Goal: Task Accomplishment & Management: Use online tool/utility

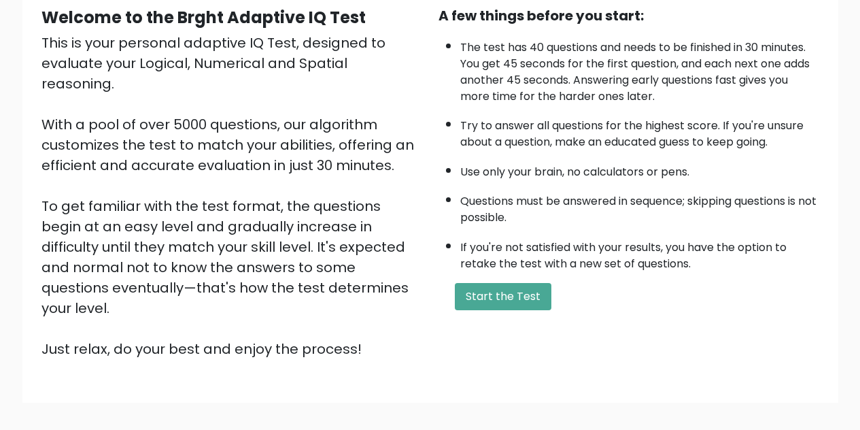
scroll to position [184, 0]
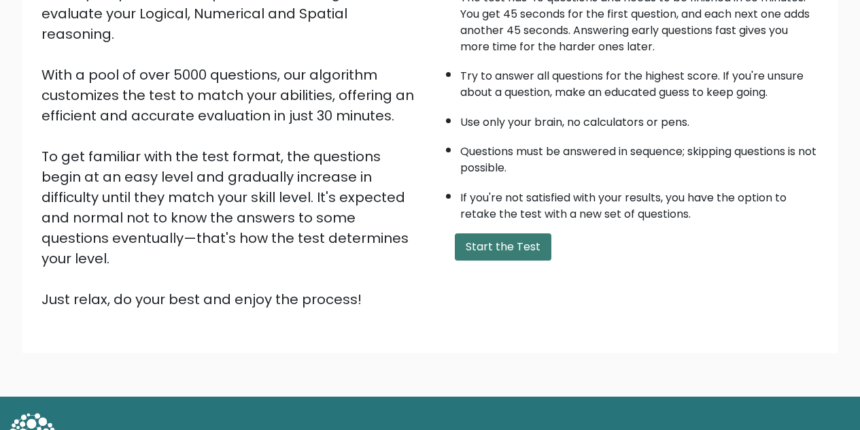
click at [513, 258] on button "Start the Test" at bounding box center [503, 246] width 97 height 27
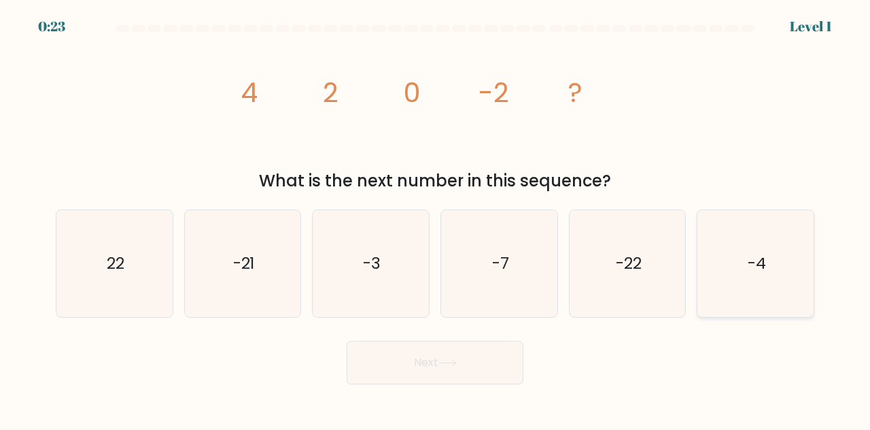
click at [774, 274] on icon "-4" at bounding box center [755, 263] width 107 height 107
click at [436, 218] on input "f. -4" at bounding box center [435, 216] width 1 height 3
radio input "true"
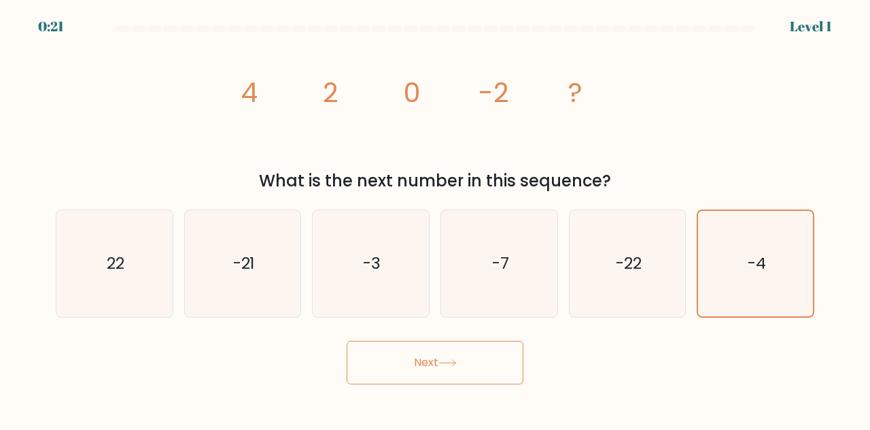
click at [440, 373] on button "Next" at bounding box center [435, 363] width 177 height 44
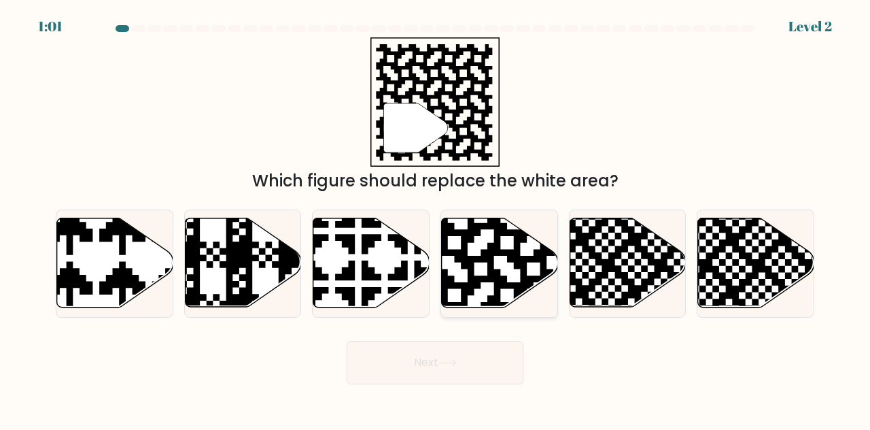
click at [519, 257] on icon at bounding box center [533, 217] width 211 height 211
click at [436, 218] on input "d." at bounding box center [435, 216] width 1 height 3
radio input "true"
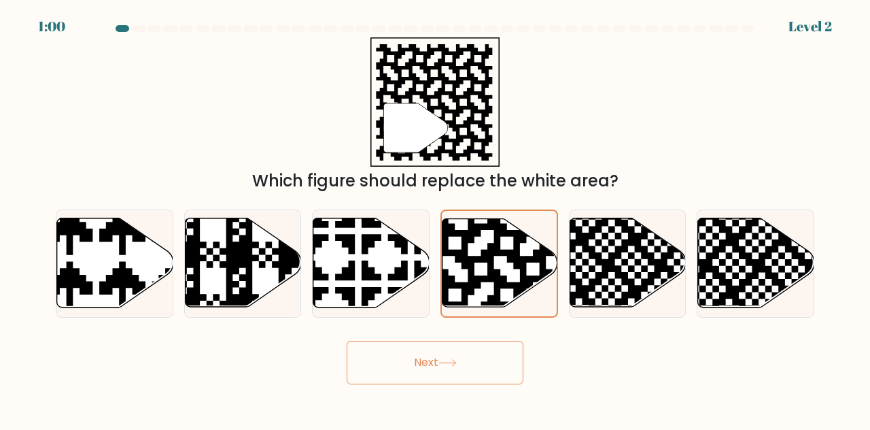
click at [475, 352] on button "Next" at bounding box center [435, 363] width 177 height 44
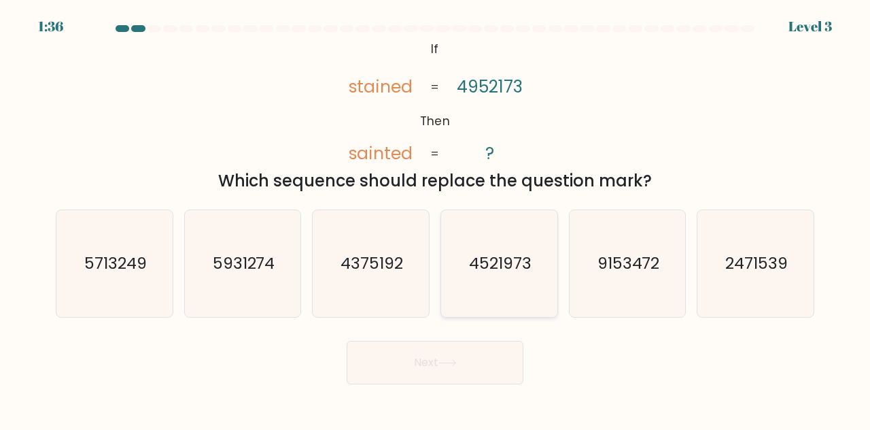
click at [487, 284] on icon "4521973" at bounding box center [499, 263] width 107 height 107
click at [436, 218] on input "d. 4521973" at bounding box center [435, 216] width 1 height 3
radio input "true"
click at [469, 369] on button "Next" at bounding box center [435, 363] width 177 height 44
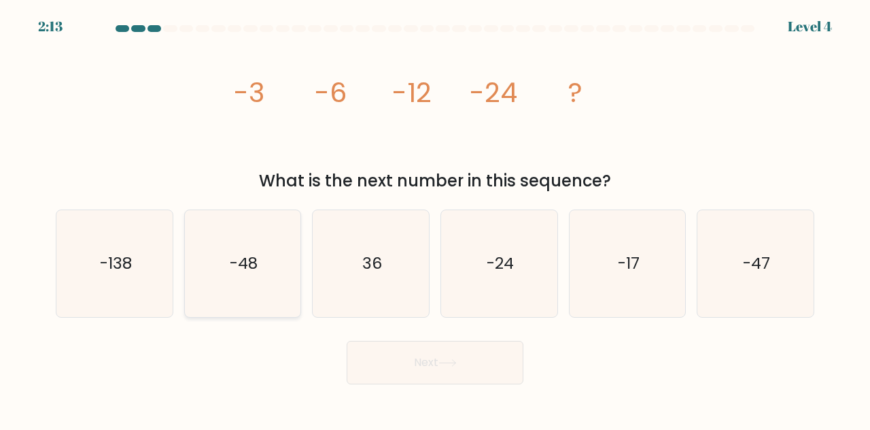
click at [251, 287] on icon "-48" at bounding box center [243, 263] width 107 height 107
click at [435, 218] on input "b. -48" at bounding box center [435, 216] width 1 height 3
radio input "true"
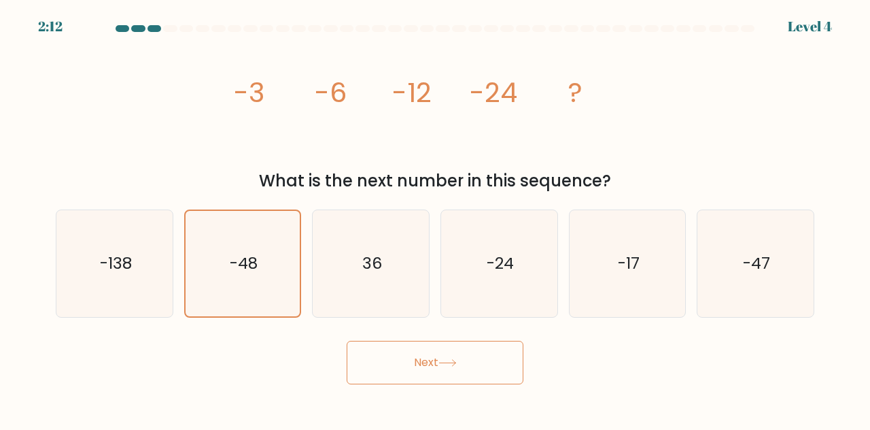
click at [375, 347] on button "Next" at bounding box center [435, 363] width 177 height 44
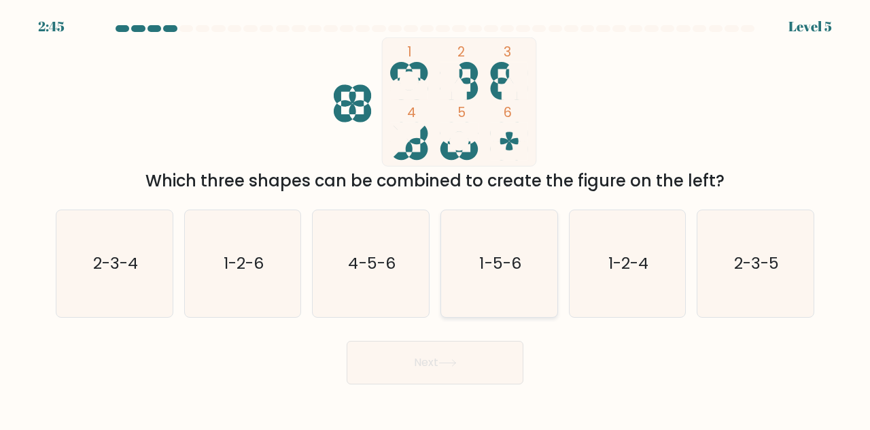
click at [511, 264] on text "1-5-6" at bounding box center [499, 263] width 41 height 22
click at [436, 218] on input "d. 1-5-6" at bounding box center [435, 216] width 1 height 3
radio input "true"
click at [468, 375] on button "Next" at bounding box center [435, 363] width 177 height 44
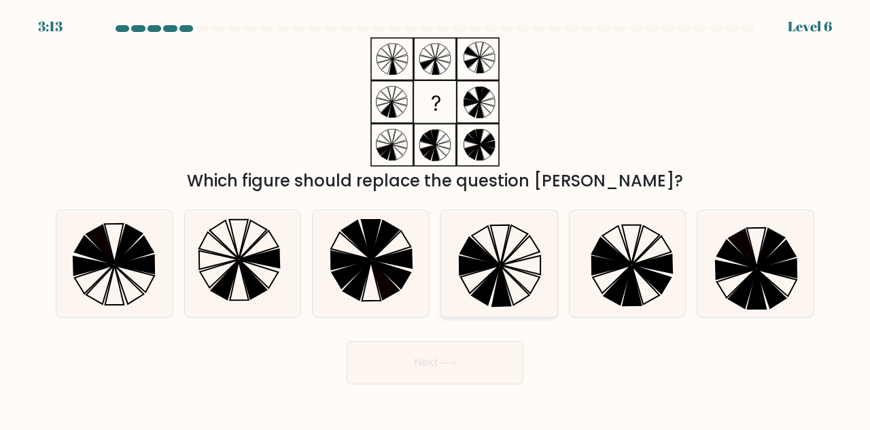
click at [547, 250] on icon at bounding box center [499, 263] width 107 height 107
click at [436, 218] on input "d." at bounding box center [435, 216] width 1 height 3
radio input "true"
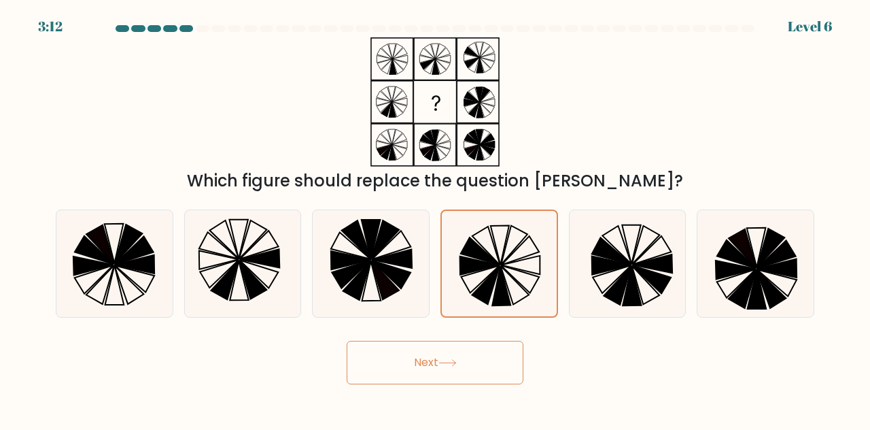
click at [449, 375] on button "Next" at bounding box center [435, 363] width 177 height 44
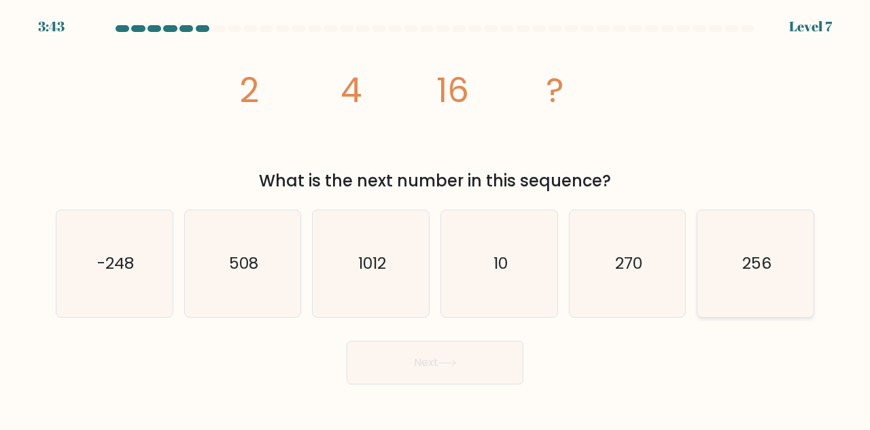
click at [738, 259] on icon "256" at bounding box center [755, 263] width 107 height 107
click at [436, 218] on input "f. 256" at bounding box center [435, 216] width 1 height 3
radio input "true"
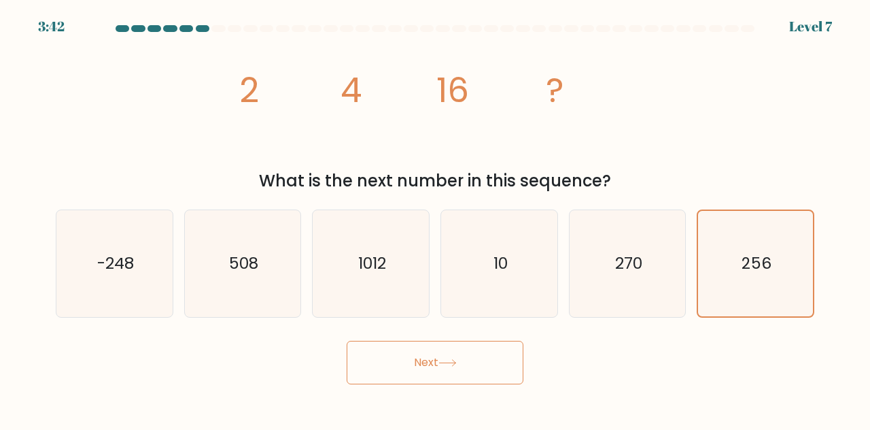
click at [462, 374] on button "Next" at bounding box center [435, 363] width 177 height 44
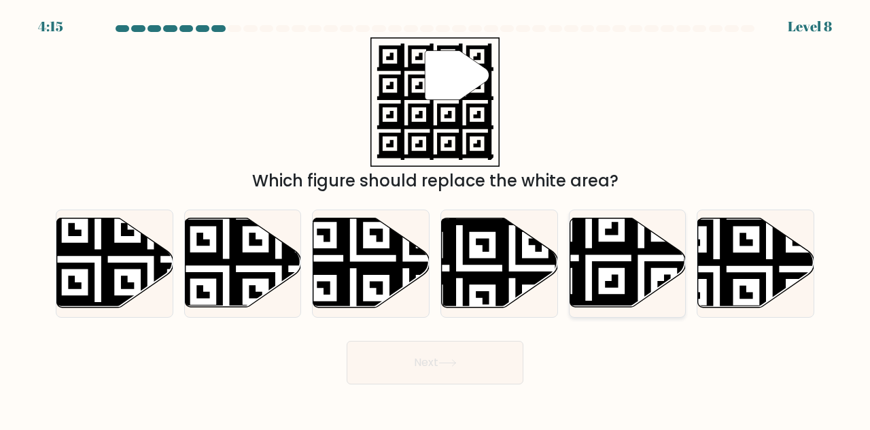
click at [593, 244] on icon at bounding box center [588, 311] width 211 height 211
click at [436, 218] on input "e." at bounding box center [435, 216] width 1 height 3
radio input "true"
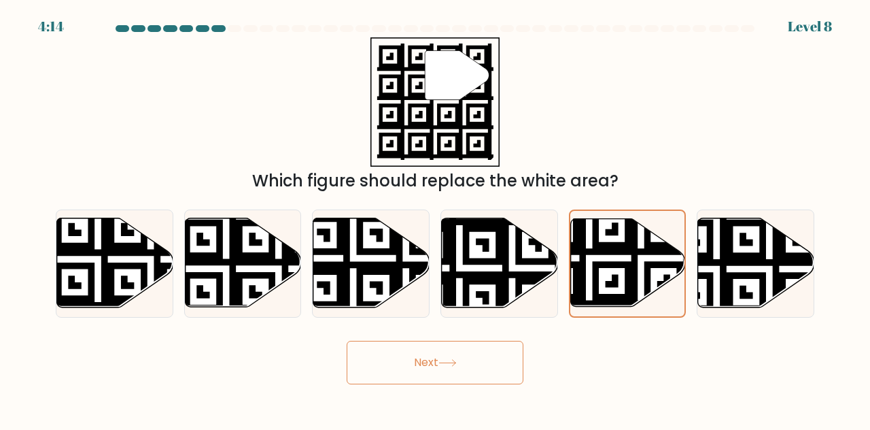
click at [462, 386] on body "4:14 Level 8" at bounding box center [435, 215] width 870 height 430
click at [451, 371] on button "Next" at bounding box center [435, 363] width 177 height 44
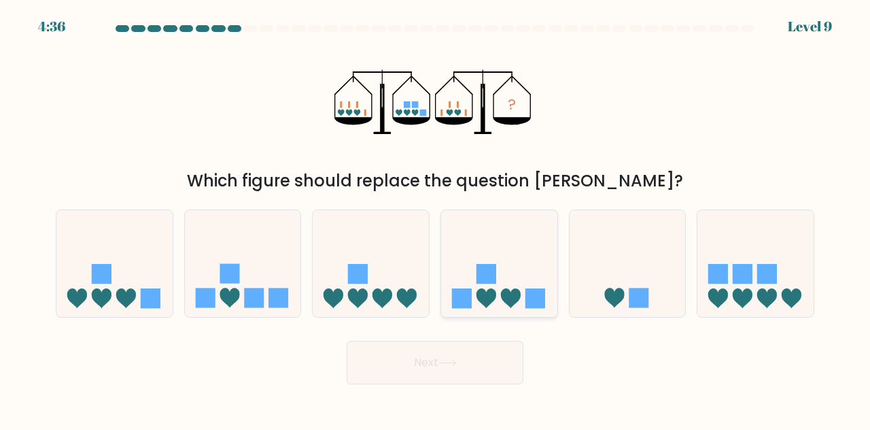
click at [482, 290] on icon at bounding box center [487, 298] width 20 height 20
click at [436, 218] on input "d." at bounding box center [435, 216] width 1 height 3
radio input "true"
click at [466, 358] on button "Next" at bounding box center [435, 363] width 177 height 44
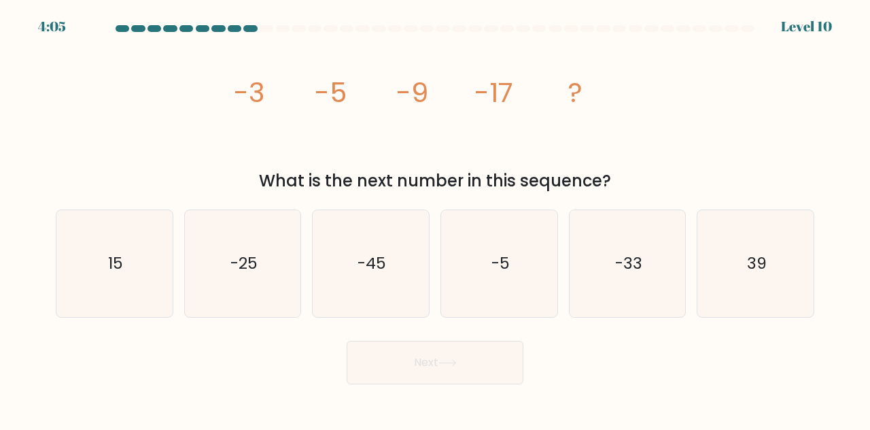
click at [245, 82] on tspan "-3" at bounding box center [249, 92] width 31 height 38
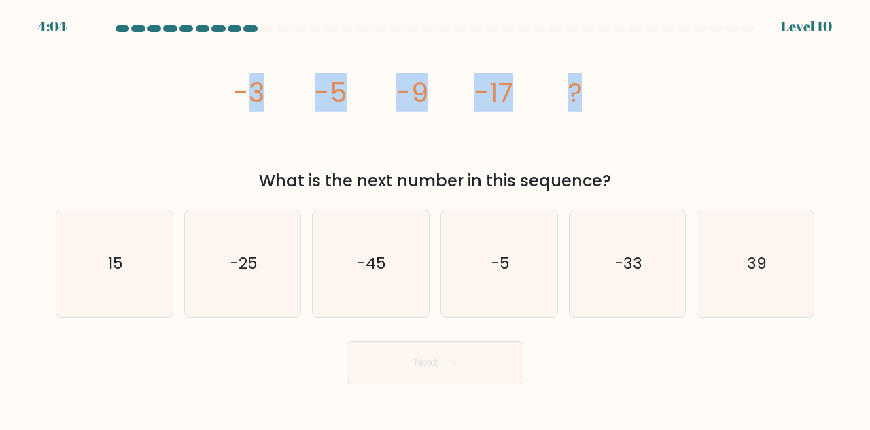
drag, startPoint x: 245, startPoint y: 82, endPoint x: 587, endPoint y: 112, distance: 343.3
click at [587, 112] on icon "image/svg+xml -3 -5 -9 -17 ?" at bounding box center [435, 101] width 408 height 129
click at [517, 103] on icon "image/svg+xml -3 -5 -9 -17 ?" at bounding box center [435, 101] width 408 height 129
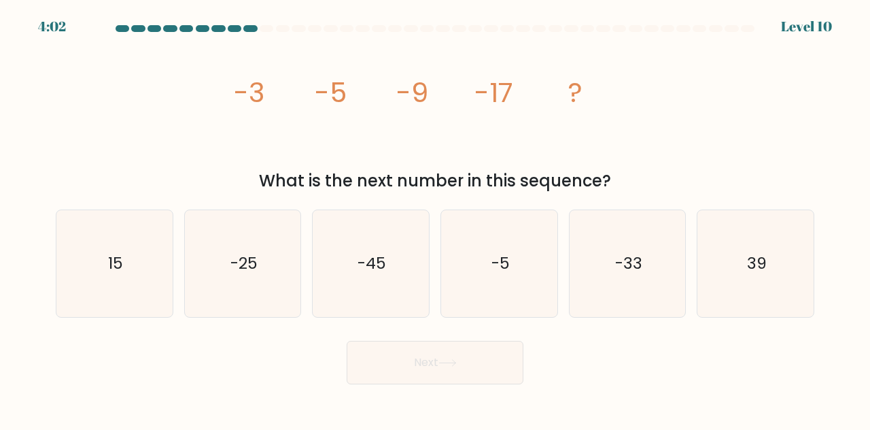
click at [240, 85] on tspan "-3" at bounding box center [249, 92] width 31 height 38
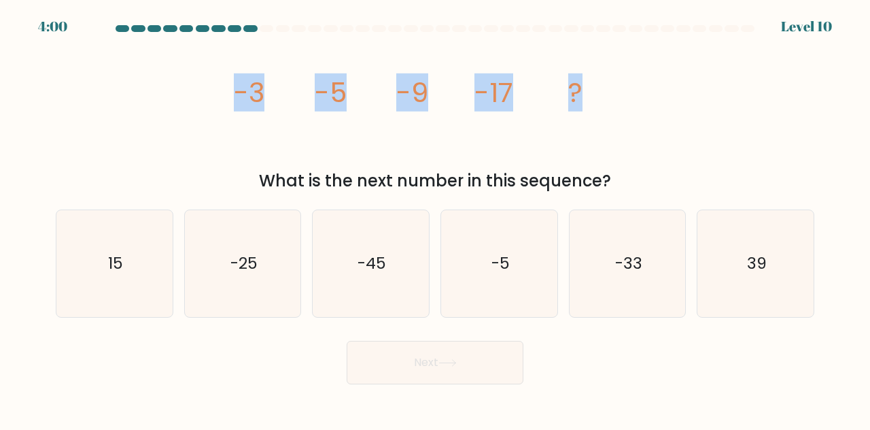
drag, startPoint x: 240, startPoint y: 85, endPoint x: 584, endPoint y: 74, distance: 344.2
click at [583, 74] on icon "image/svg+xml -3 -5 -9 -17 ?" at bounding box center [435, 101] width 408 height 129
click at [320, 74] on tspan "-5" at bounding box center [331, 92] width 32 height 38
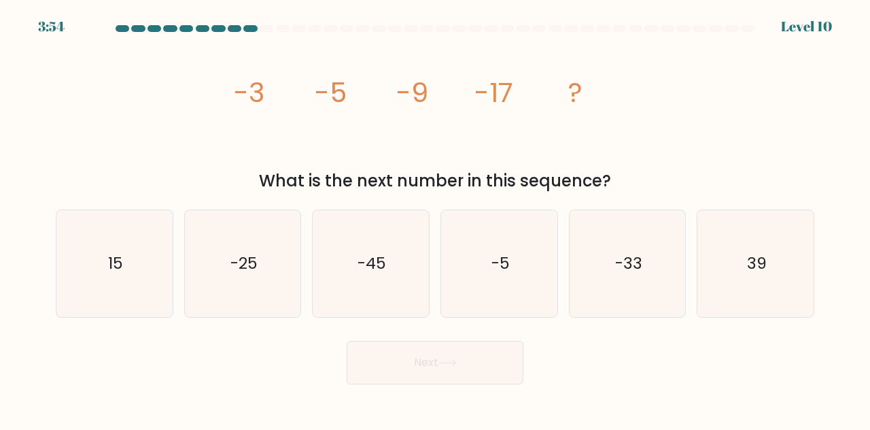
click at [252, 90] on tspan "-3" at bounding box center [249, 92] width 31 height 38
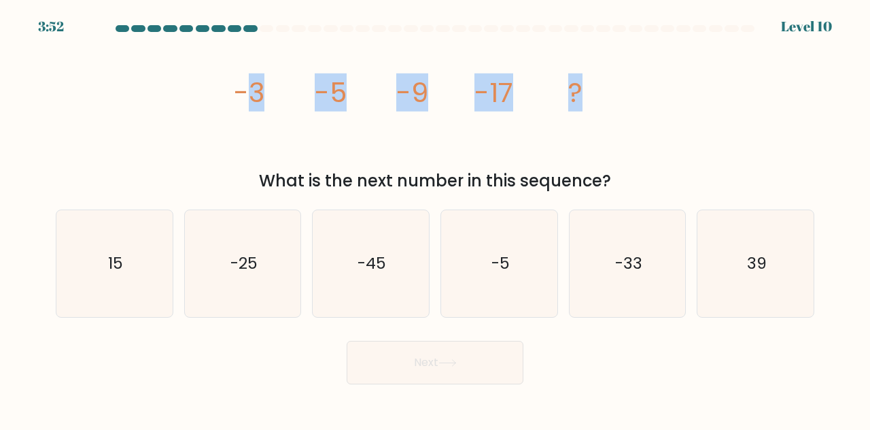
drag, startPoint x: 252, startPoint y: 90, endPoint x: 596, endPoint y: 71, distance: 343.8
click at [596, 71] on icon "image/svg+xml -3 -5 -9 -17 ?" at bounding box center [435, 101] width 408 height 129
click at [414, 107] on tspan "-9" at bounding box center [412, 92] width 32 height 38
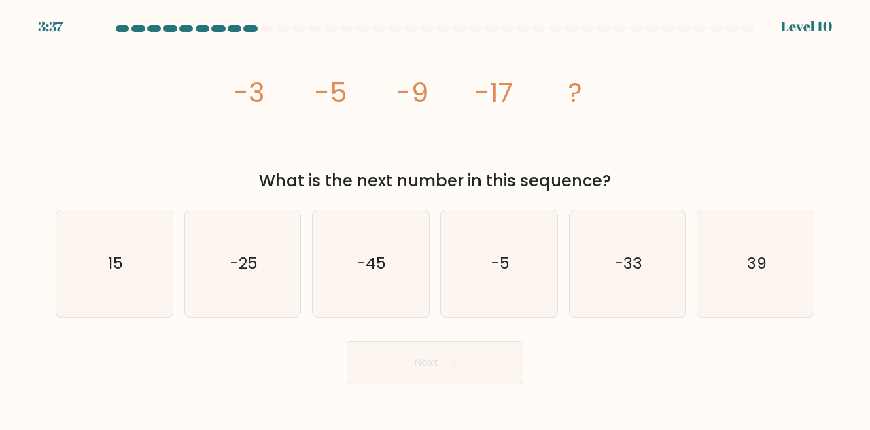
click at [369, 100] on icon "image/svg+xml -3 -5 -9 -17 ?" at bounding box center [435, 101] width 408 height 129
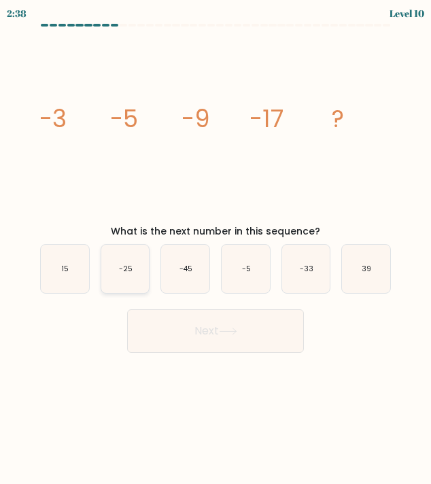
click at [137, 272] on icon "-25" at bounding box center [125, 269] width 48 height 48
click at [216, 249] on input "b. -25" at bounding box center [216, 245] width 1 height 7
radio input "true"
click at [184, 347] on button "Next" at bounding box center [215, 331] width 177 height 44
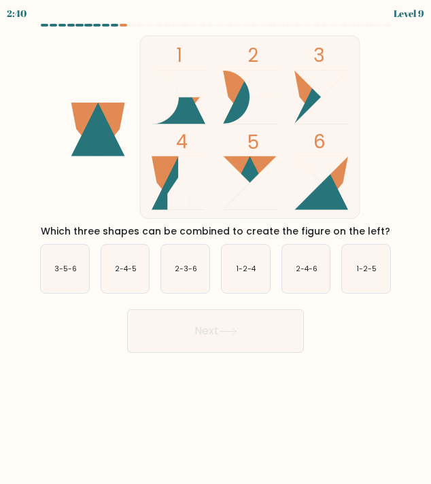
click at [165, 188] on icon at bounding box center [179, 183] width 54 height 54
click at [379, 264] on icon "1-2-5" at bounding box center [366, 269] width 48 height 48
click at [216, 249] on input "f. 1-2-5" at bounding box center [216, 245] width 1 height 7
radio input "true"
click at [207, 355] on body "2:03 Level 9" at bounding box center [215, 242] width 431 height 484
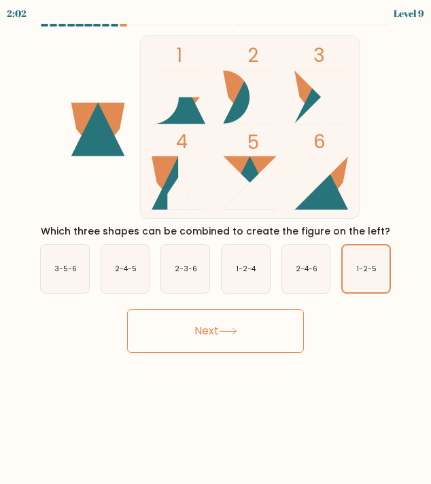
click at [207, 339] on button "Next" at bounding box center [215, 331] width 177 height 44
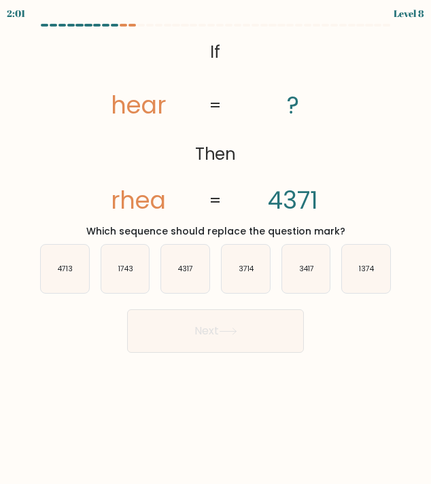
click at [207, 339] on button "Next" at bounding box center [215, 331] width 177 height 44
click at [230, 142] on tspan "Then" at bounding box center [214, 154] width 41 height 24
click at [250, 273] on text "3714" at bounding box center [247, 269] width 16 height 10
click at [216, 249] on input "d. 3714" at bounding box center [216, 245] width 1 height 7
radio input "true"
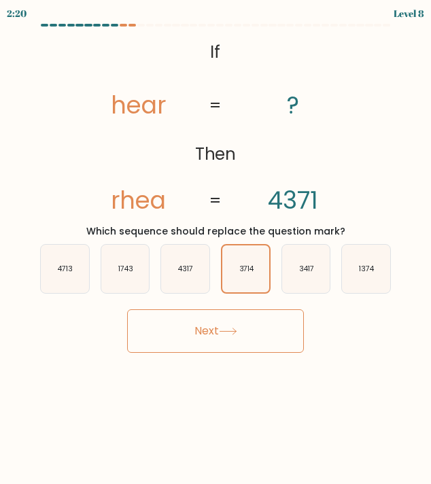
click at [237, 323] on button "Next" at bounding box center [215, 331] width 177 height 44
